Goal: Register for event/course

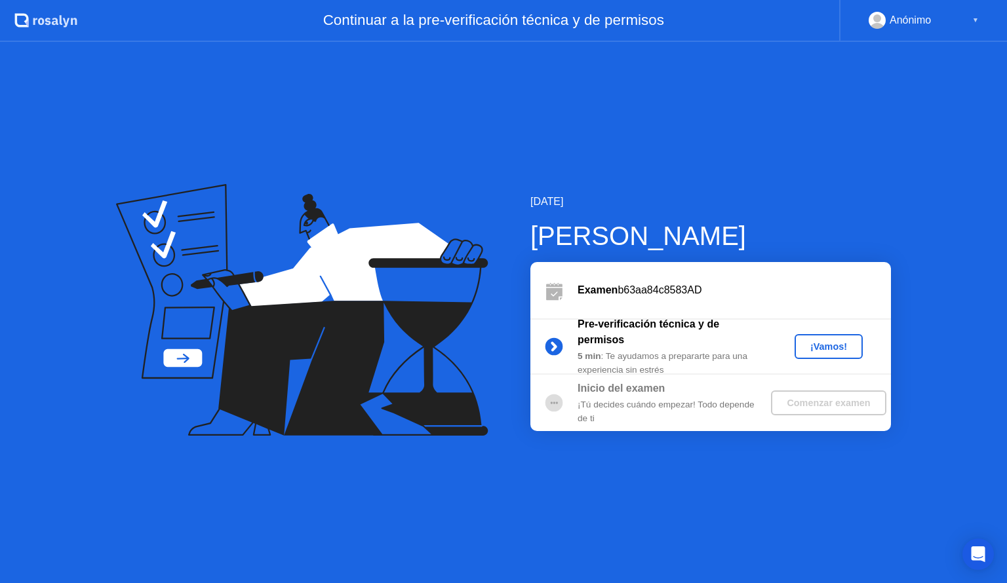
click at [819, 341] on div "¡Vamos!" at bounding box center [829, 346] width 58 height 10
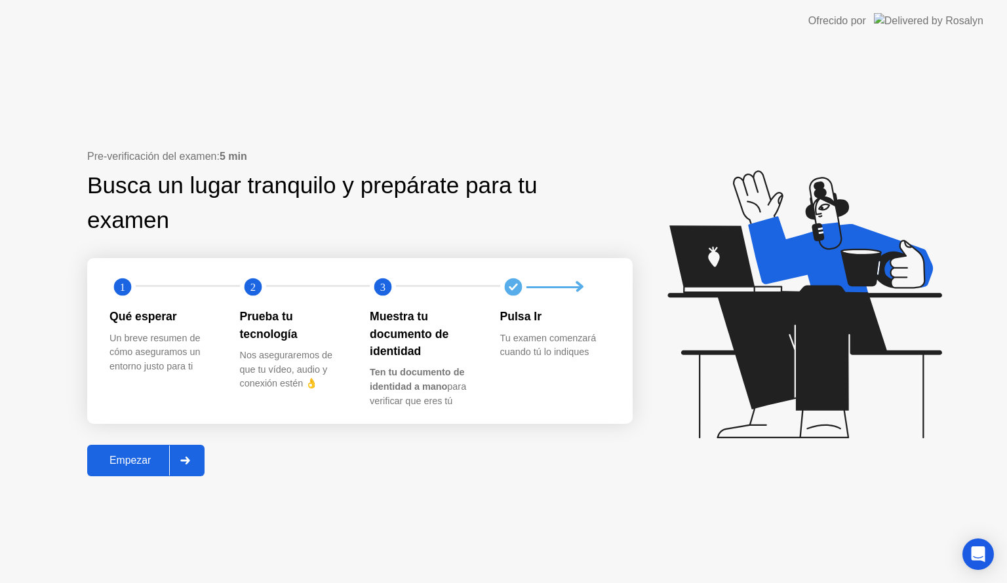
click at [132, 455] on div "Empezar" at bounding box center [130, 461] width 78 height 12
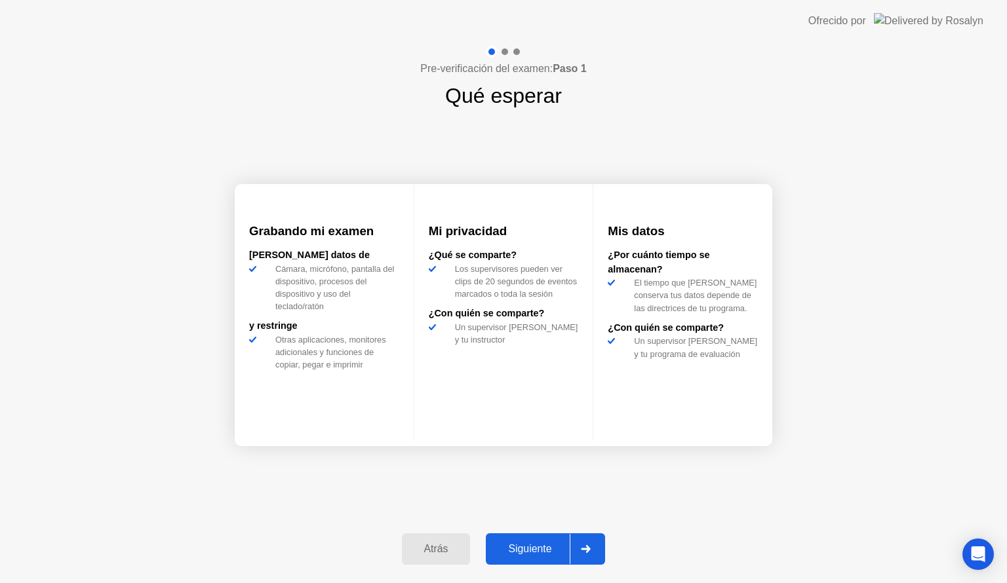
click at [531, 551] on div "Siguiente" at bounding box center [530, 549] width 80 height 12
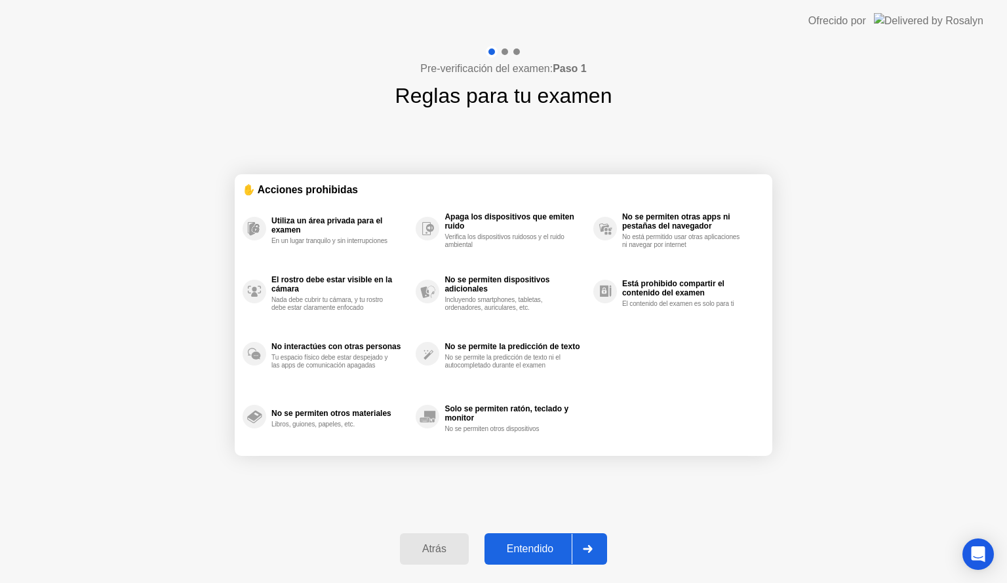
click at [531, 551] on div "Entendido" at bounding box center [529, 549] width 83 height 12
select select "**********"
select select "*******"
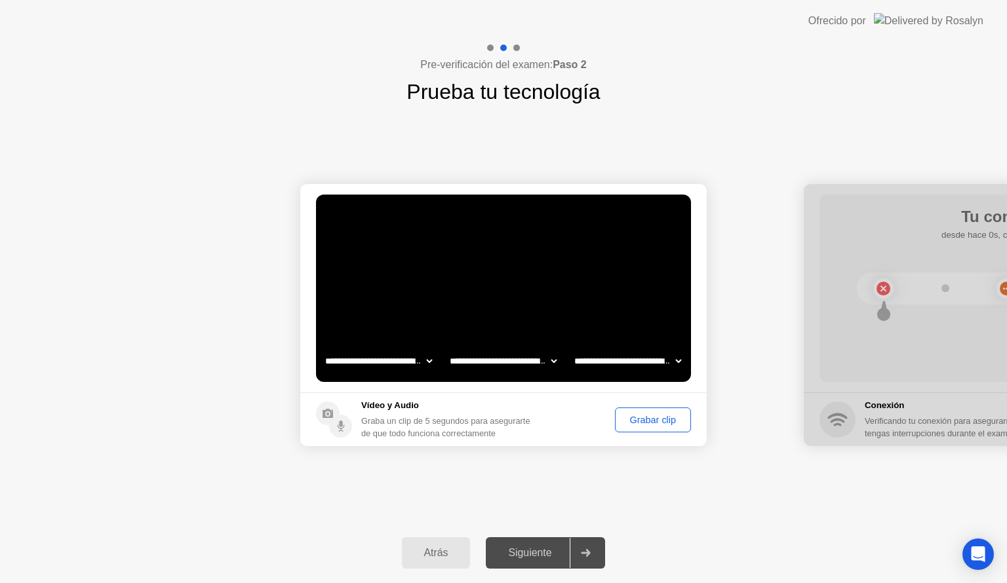
click at [645, 424] on div "Grabar clip" at bounding box center [652, 420] width 67 height 10
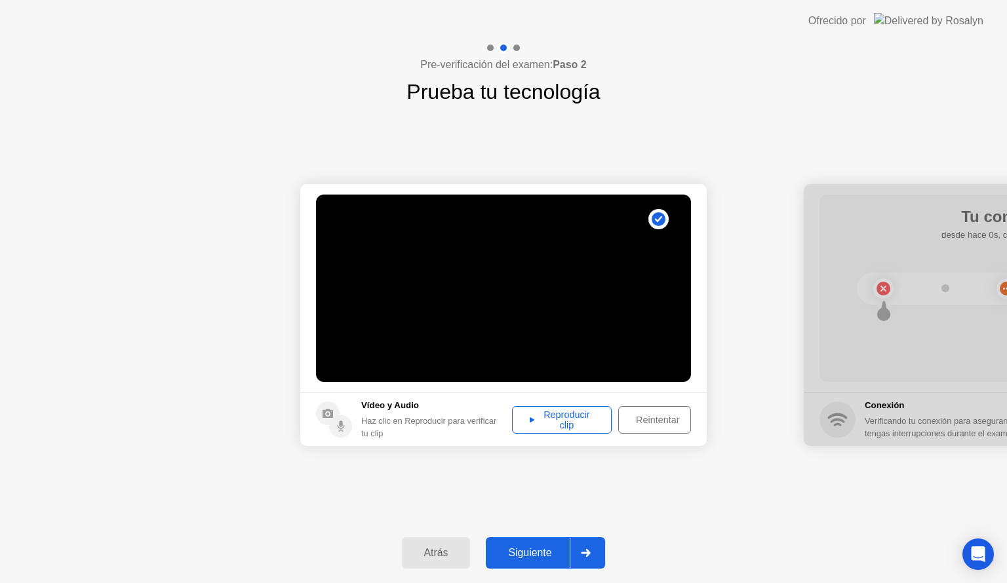
click at [583, 418] on div "Reproducir clip" at bounding box center [561, 420] width 90 height 21
click at [524, 547] on div "Siguiente" at bounding box center [530, 553] width 80 height 12
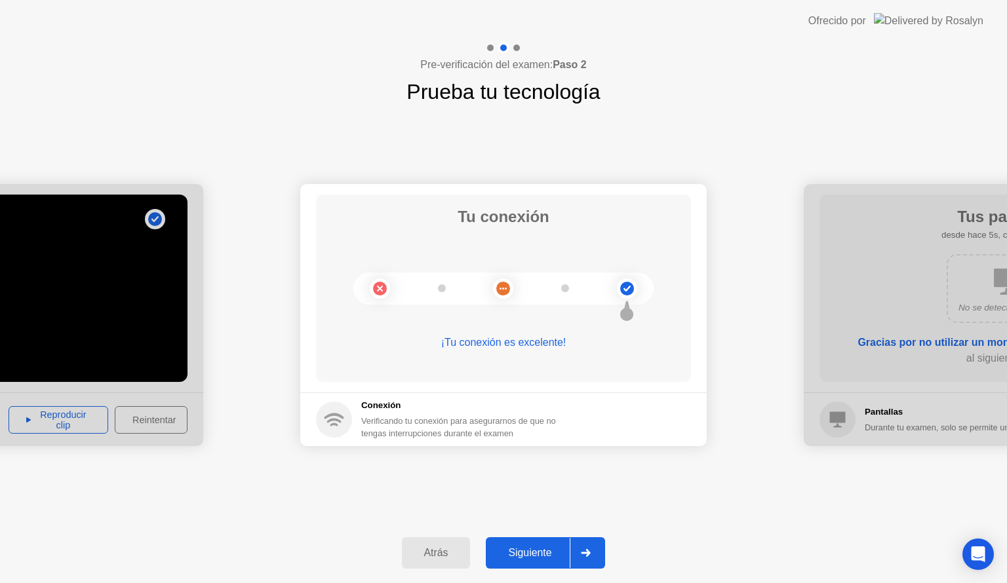
click at [526, 559] on div "Siguiente" at bounding box center [530, 553] width 80 height 12
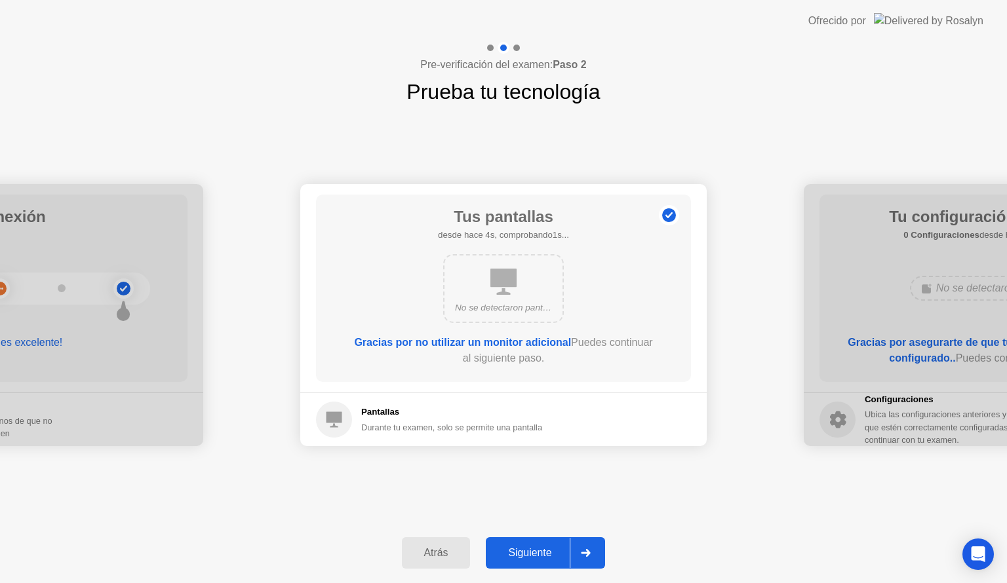
click at [526, 559] on div "Siguiente" at bounding box center [530, 553] width 80 height 12
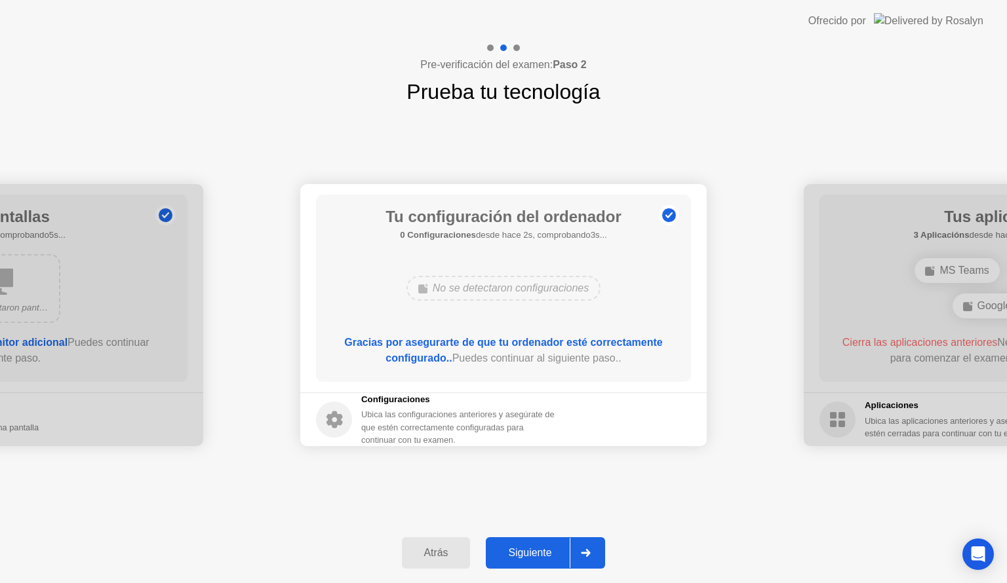
click at [526, 559] on div "Siguiente" at bounding box center [530, 553] width 80 height 12
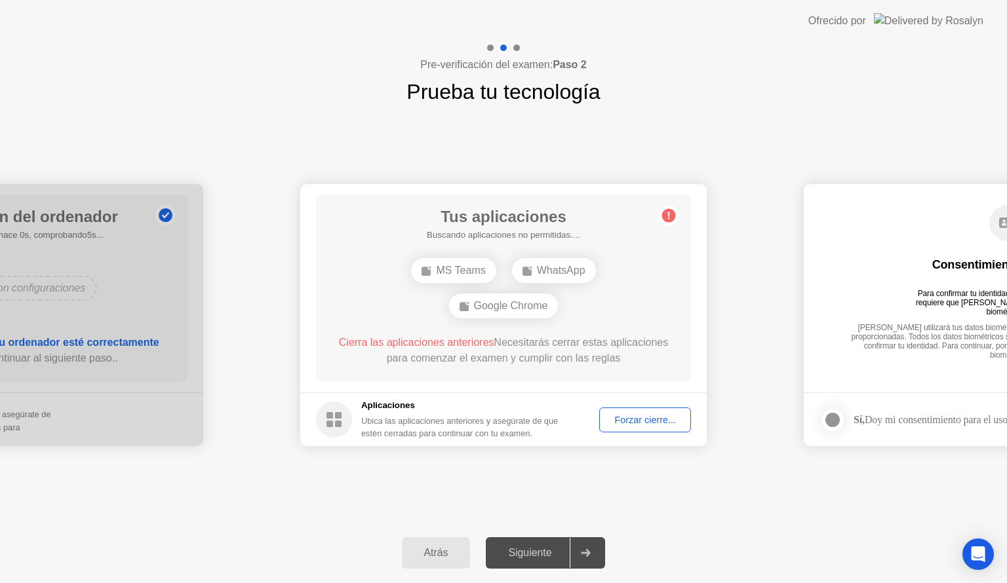
click at [679, 422] on div "Forzar cierre..." at bounding box center [645, 420] width 83 height 10
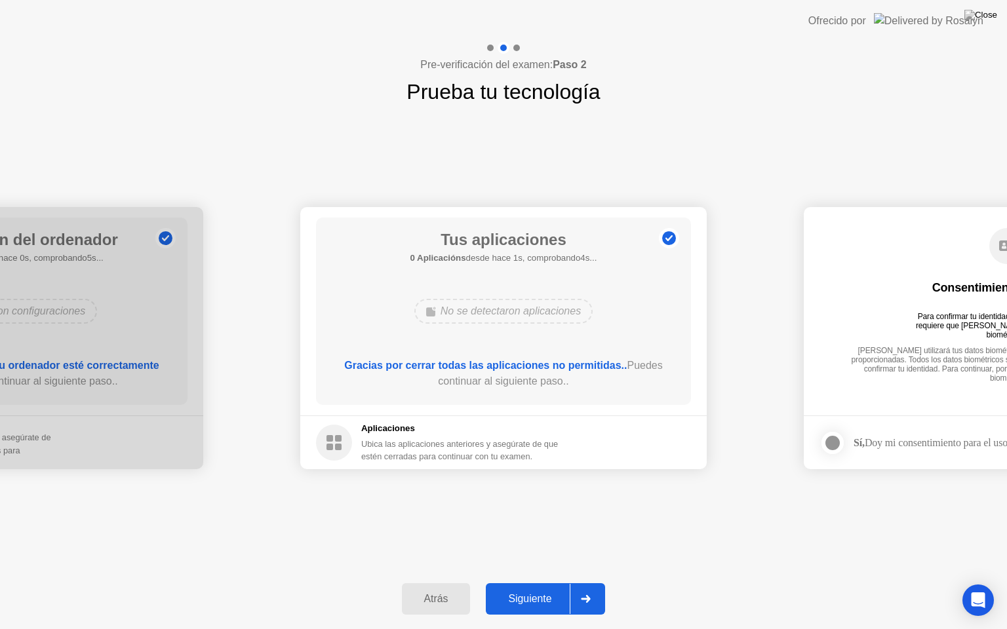
click at [537, 583] on div "Siguiente" at bounding box center [530, 599] width 80 height 12
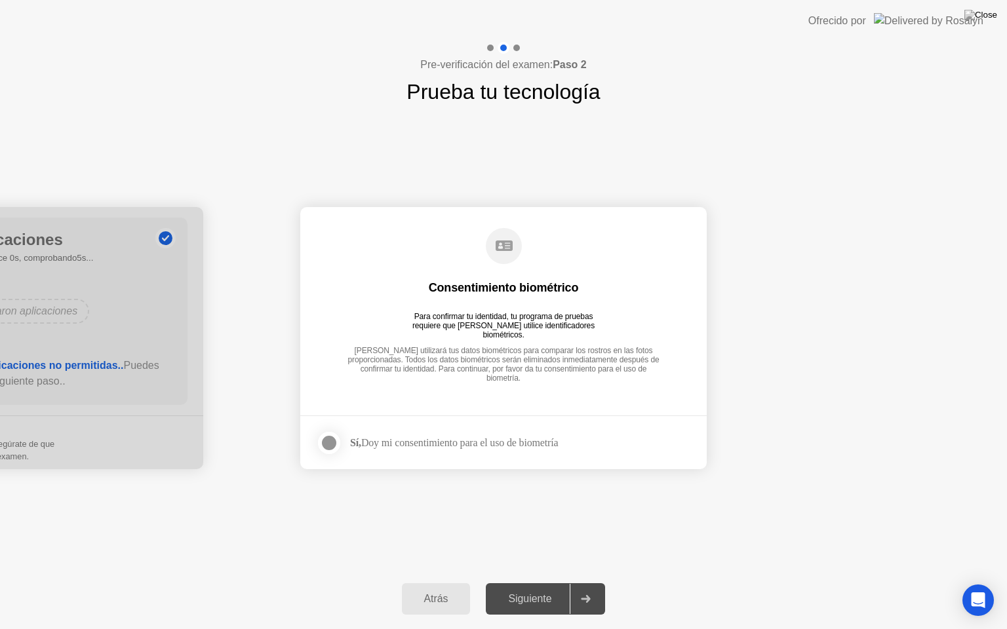
click at [537, 583] on div "Siguiente" at bounding box center [530, 599] width 80 height 12
click at [412, 443] on div "Sí, Doy mi consentimiento para el uso de biometría" at bounding box center [454, 442] width 208 height 12
click at [327, 438] on div at bounding box center [329, 443] width 16 height 16
click at [537, 583] on div "Siguiente" at bounding box center [530, 599] width 80 height 12
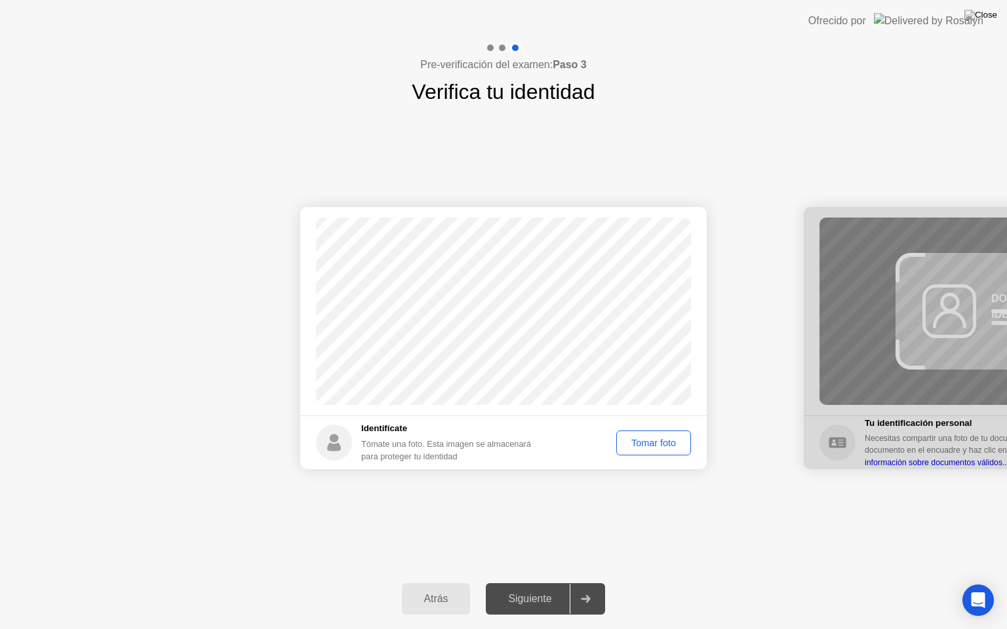
click at [659, 443] on div "Tomar foto" at bounding box center [654, 443] width 66 height 10
click at [543, 583] on div "Siguiente" at bounding box center [530, 599] width 80 height 12
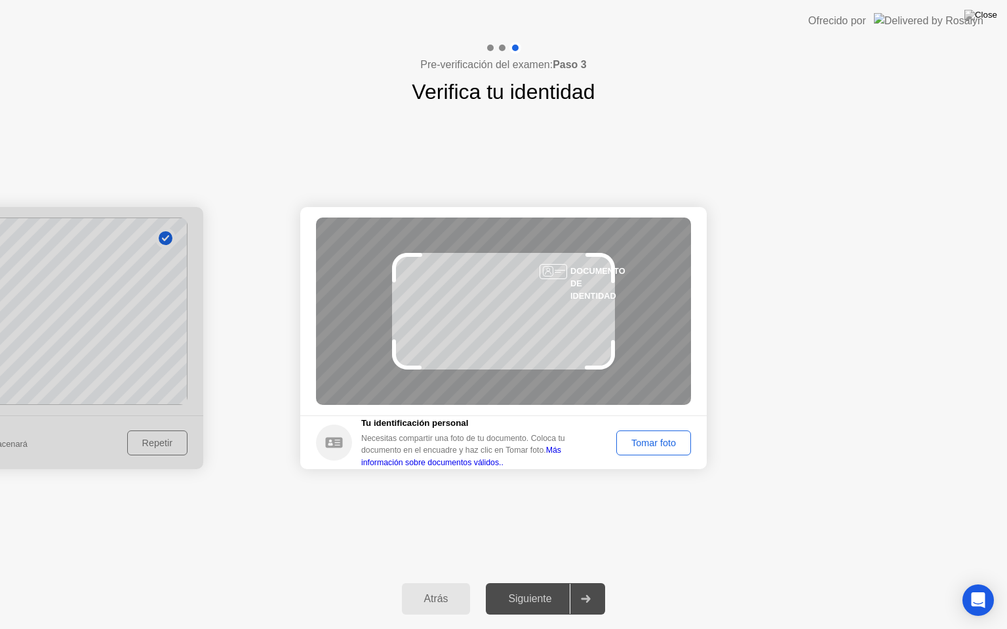
click at [644, 450] on button "Tomar foto" at bounding box center [653, 443] width 75 height 25
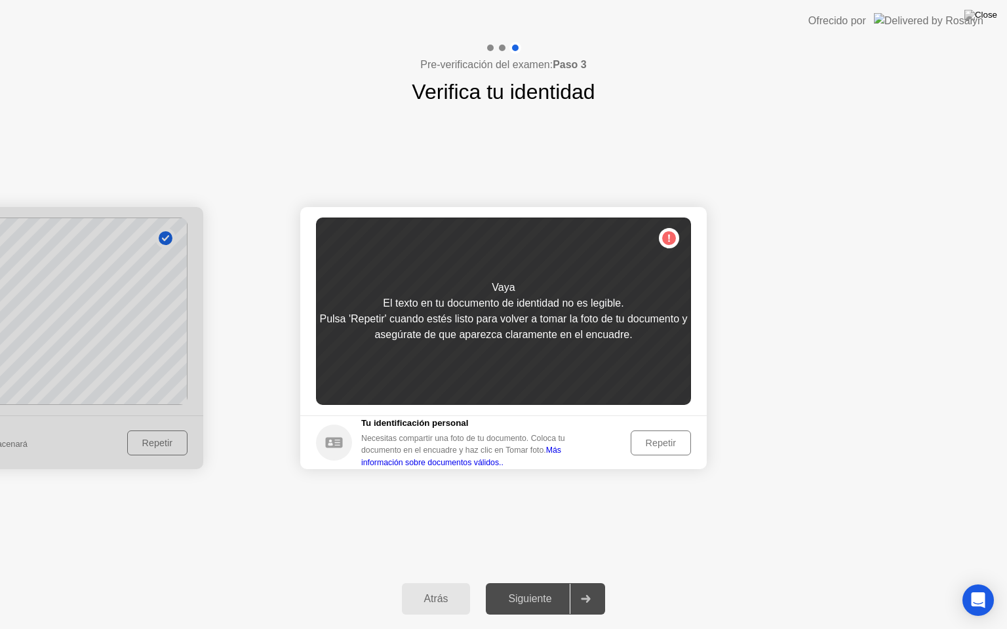
click at [644, 450] on button "Repetir" at bounding box center [660, 443] width 60 height 25
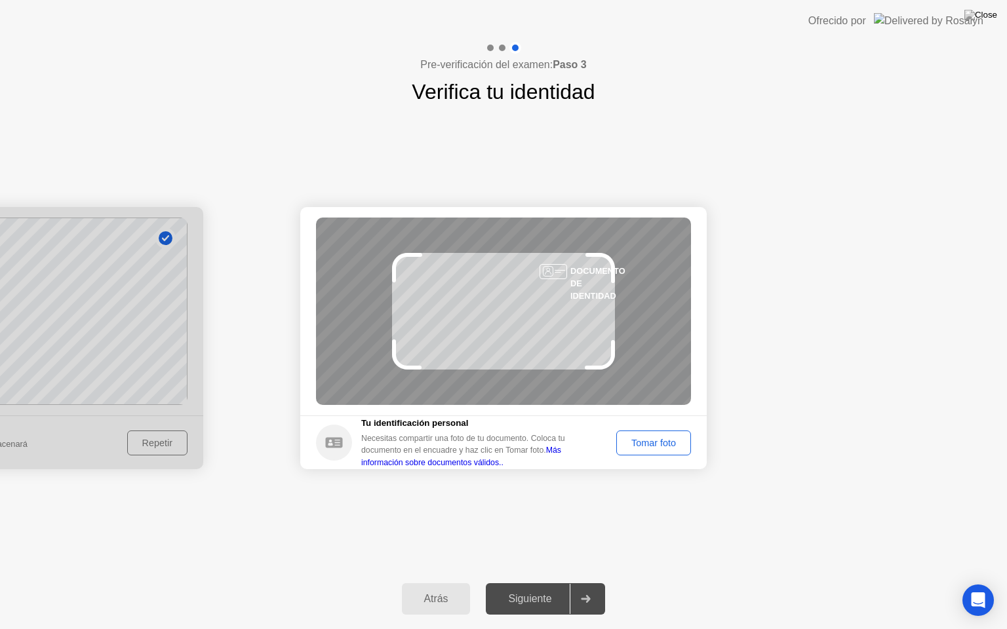
click at [644, 450] on button "Tomar foto" at bounding box center [653, 443] width 75 height 25
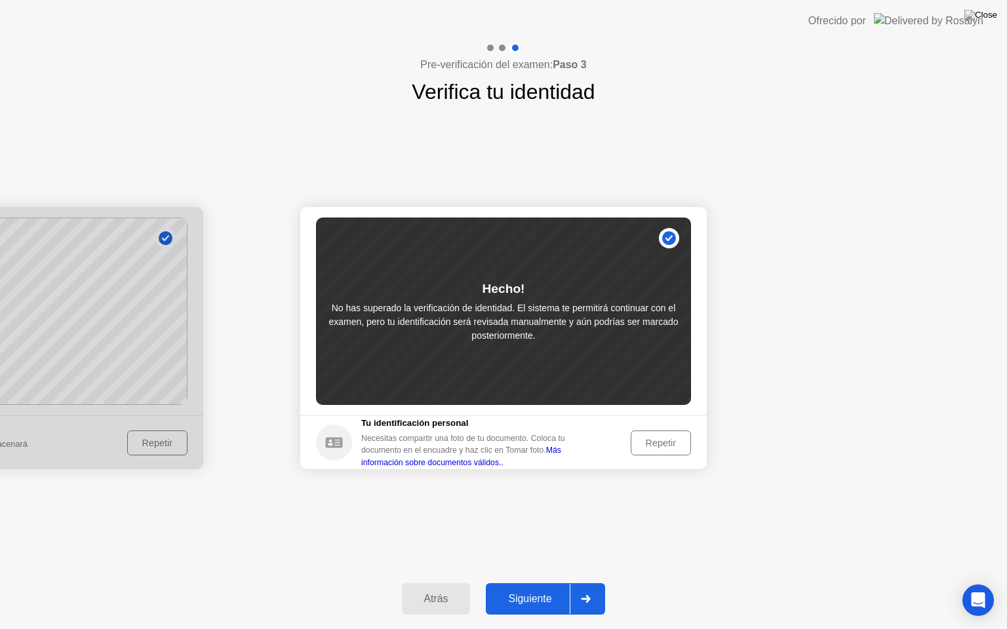
click at [644, 450] on button "Repetir" at bounding box center [660, 443] width 60 height 25
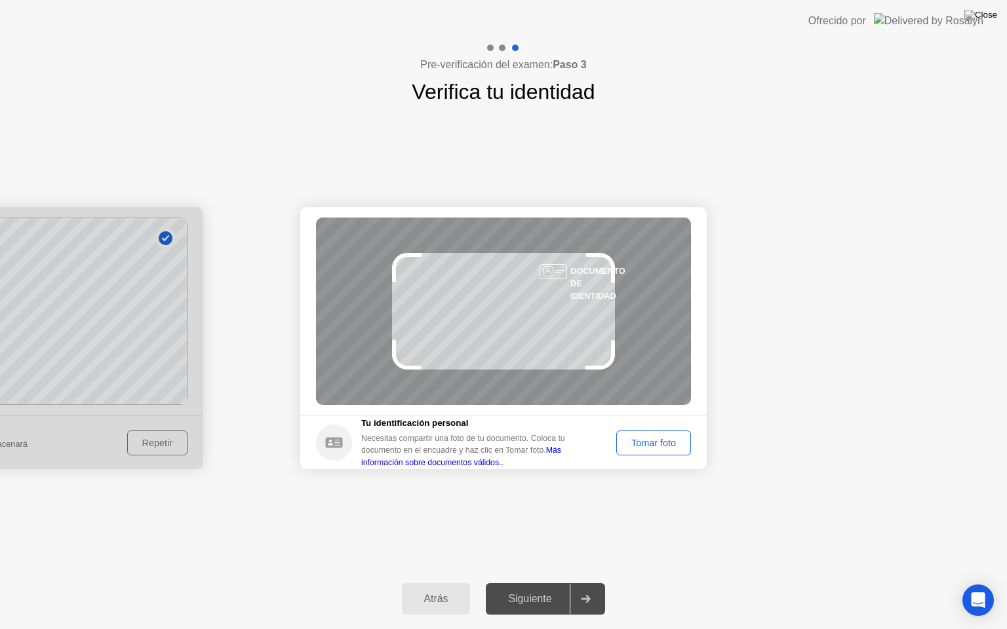
click at [644, 450] on button "Tomar foto" at bounding box center [653, 443] width 75 height 25
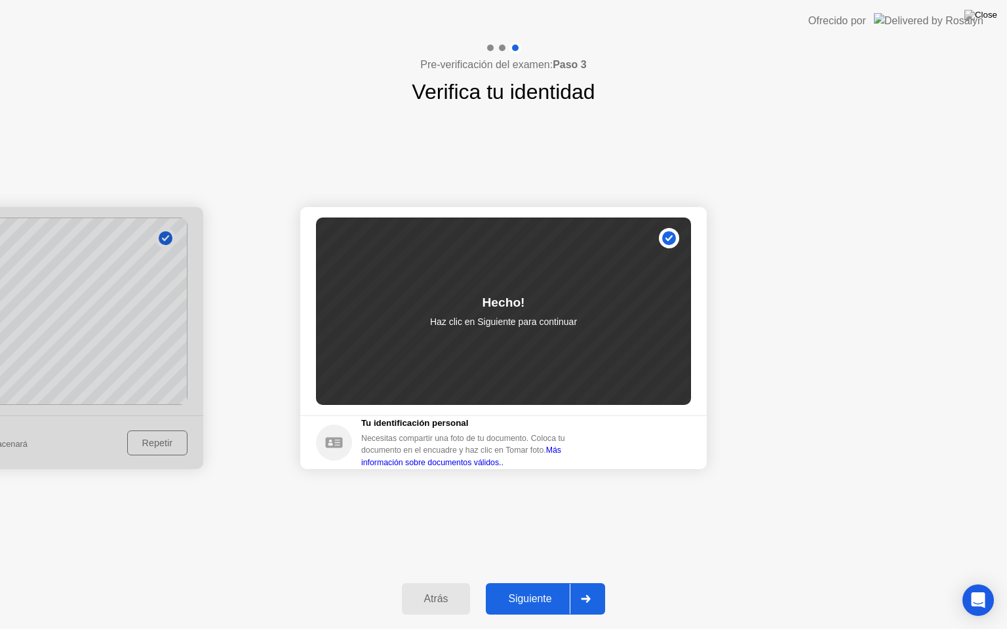
click at [525, 583] on button "Siguiente" at bounding box center [545, 598] width 119 height 31
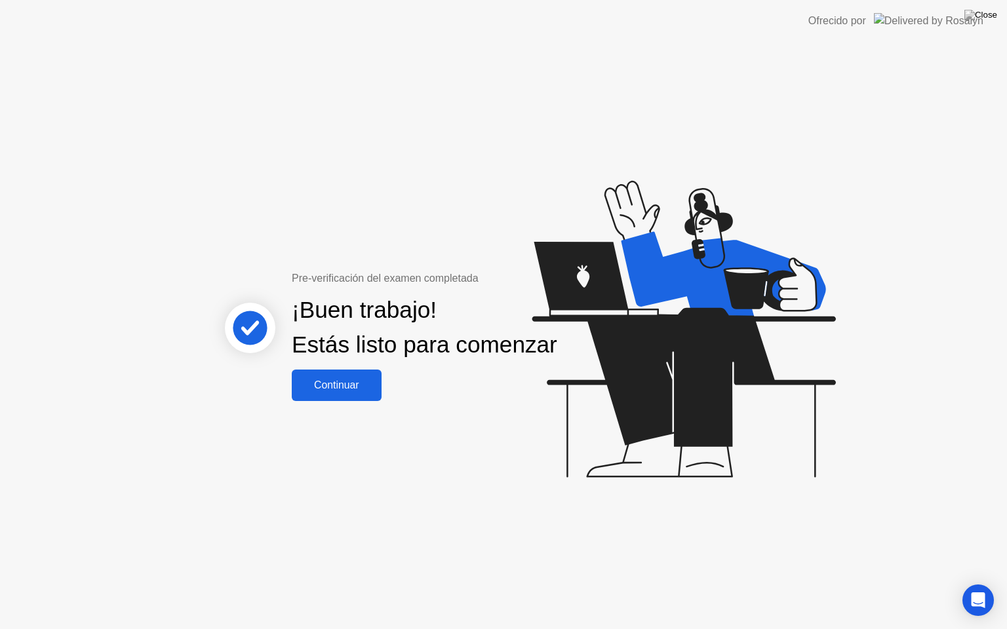
click at [355, 401] on button "Continuar" at bounding box center [337, 385] width 90 height 31
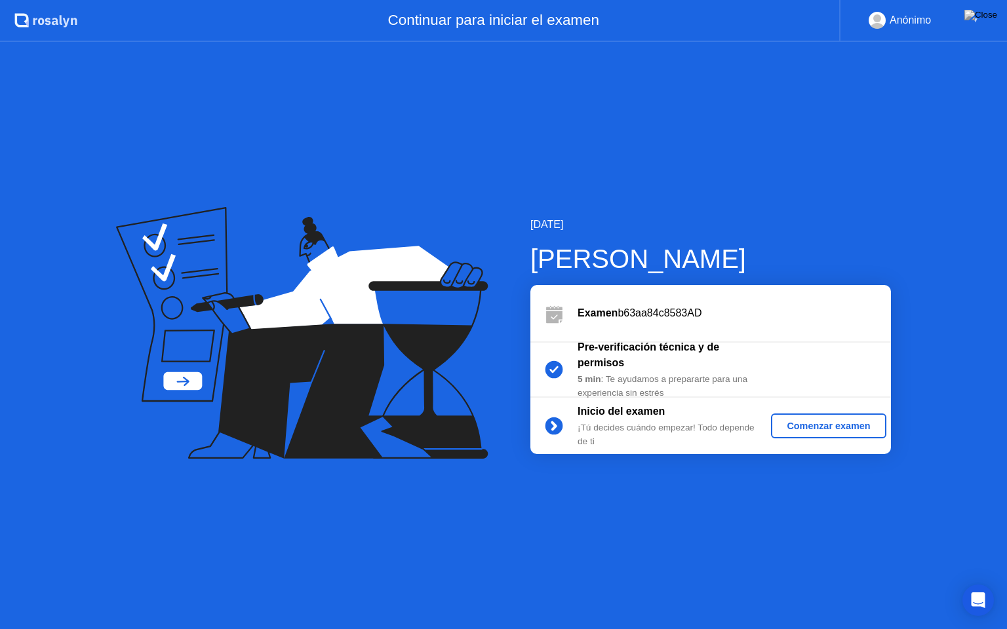
click at [786, 421] on div "Comenzar examen" at bounding box center [828, 426] width 104 height 10
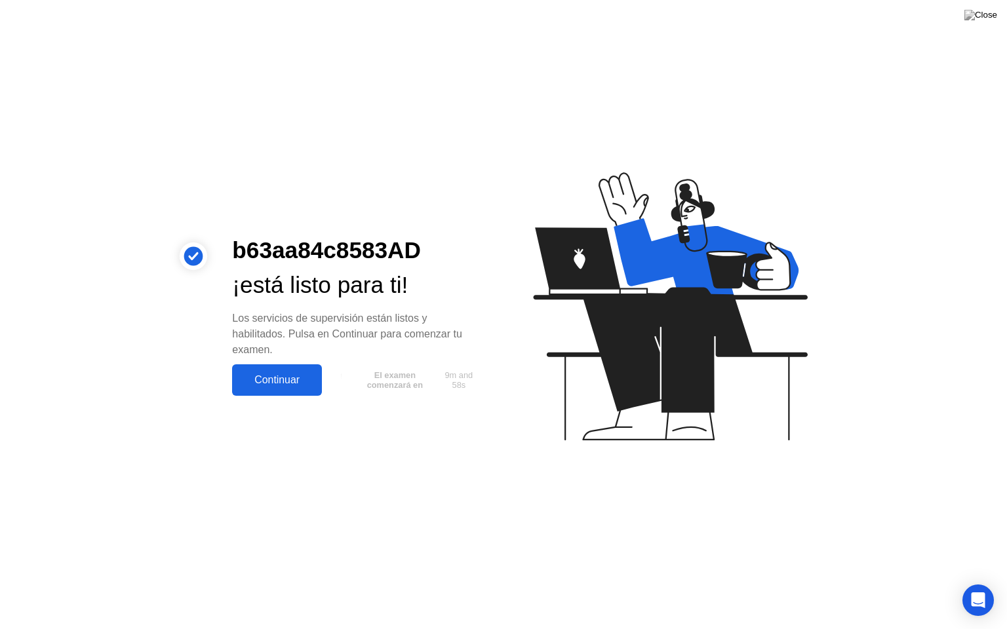
click at [285, 377] on div "Continuar" at bounding box center [277, 380] width 82 height 12
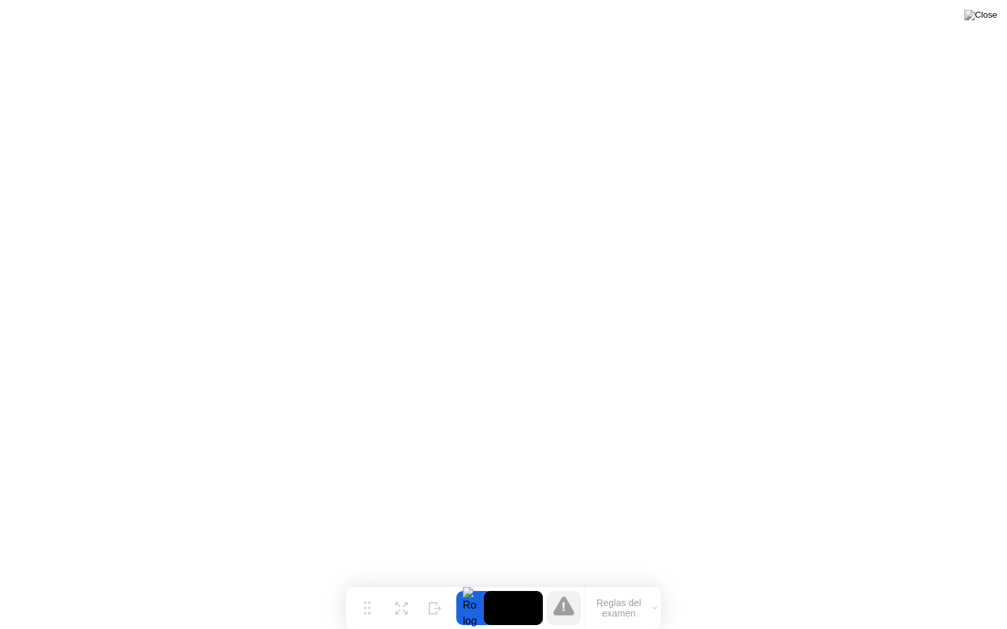
click at [660, 583] on button "Reglas del examen" at bounding box center [622, 608] width 75 height 22
